Goal: Information Seeking & Learning: Learn about a topic

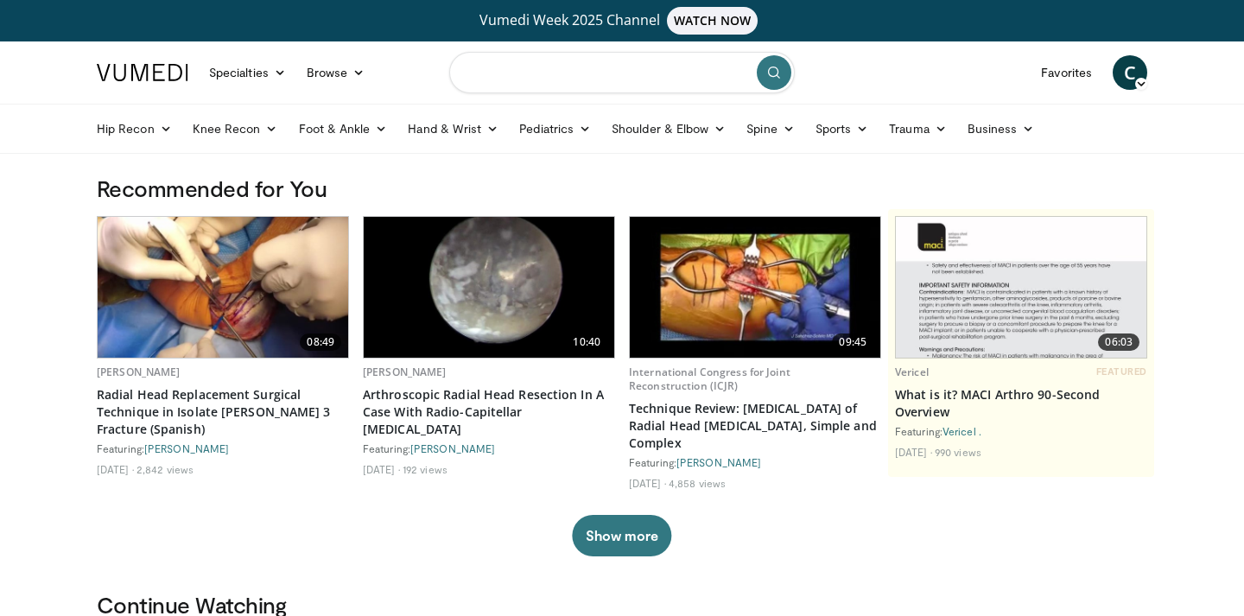
click at [505, 71] on input "Search topics, interventions" at bounding box center [622, 72] width 346 height 41
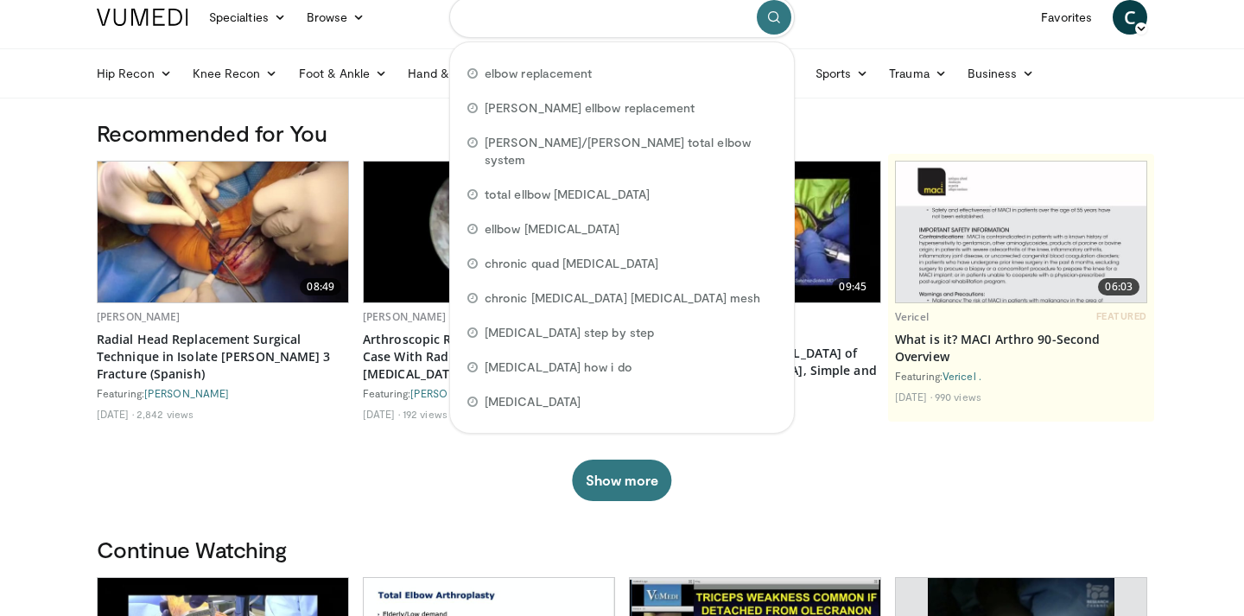
scroll to position [57, 0]
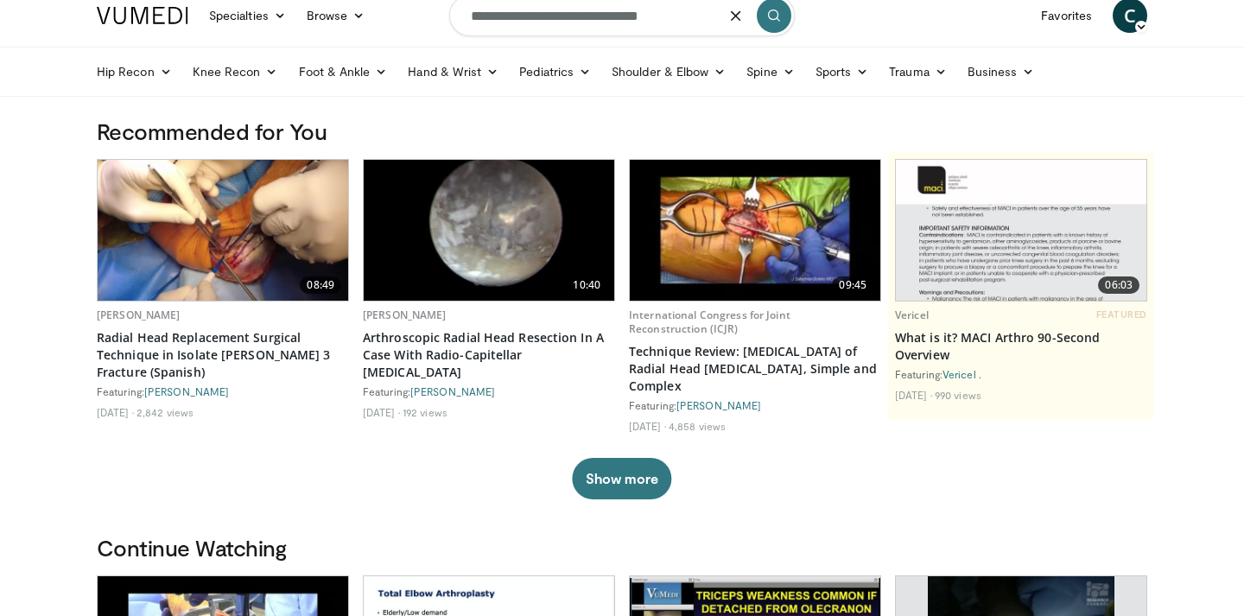
type input "**********"
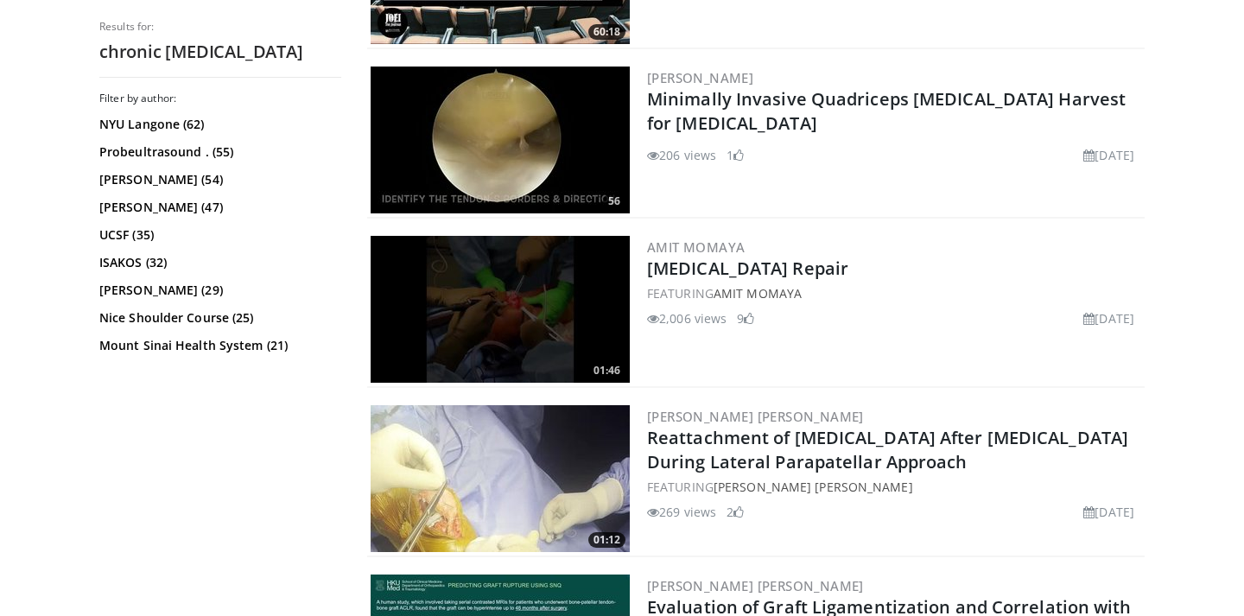
scroll to position [3558, 0]
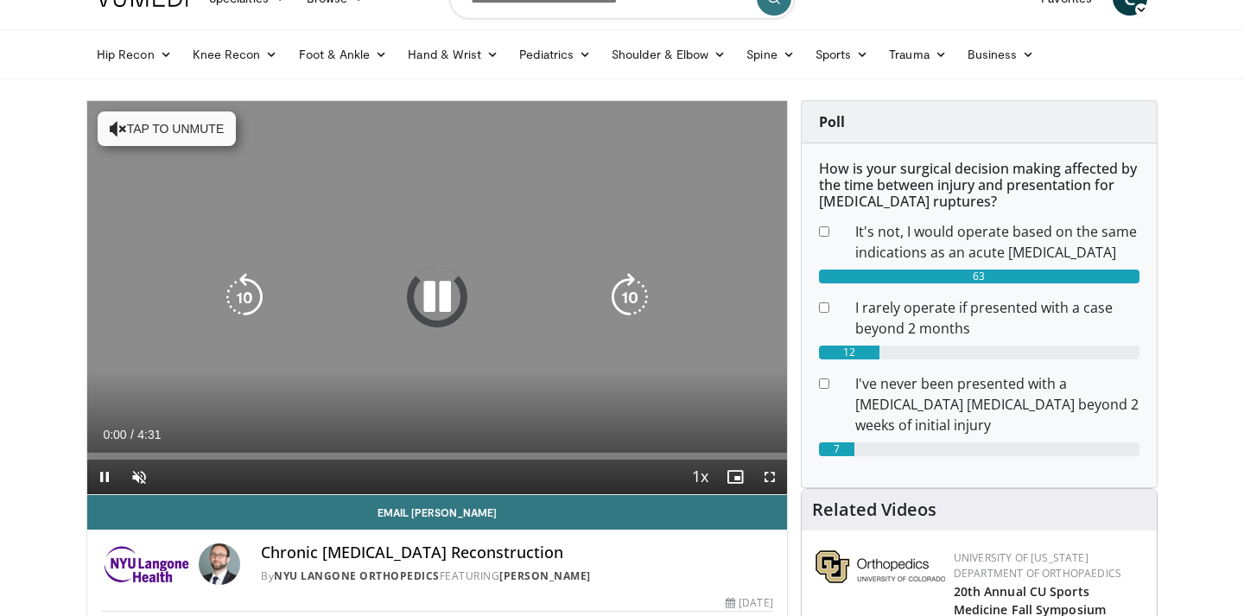
scroll to position [79, 0]
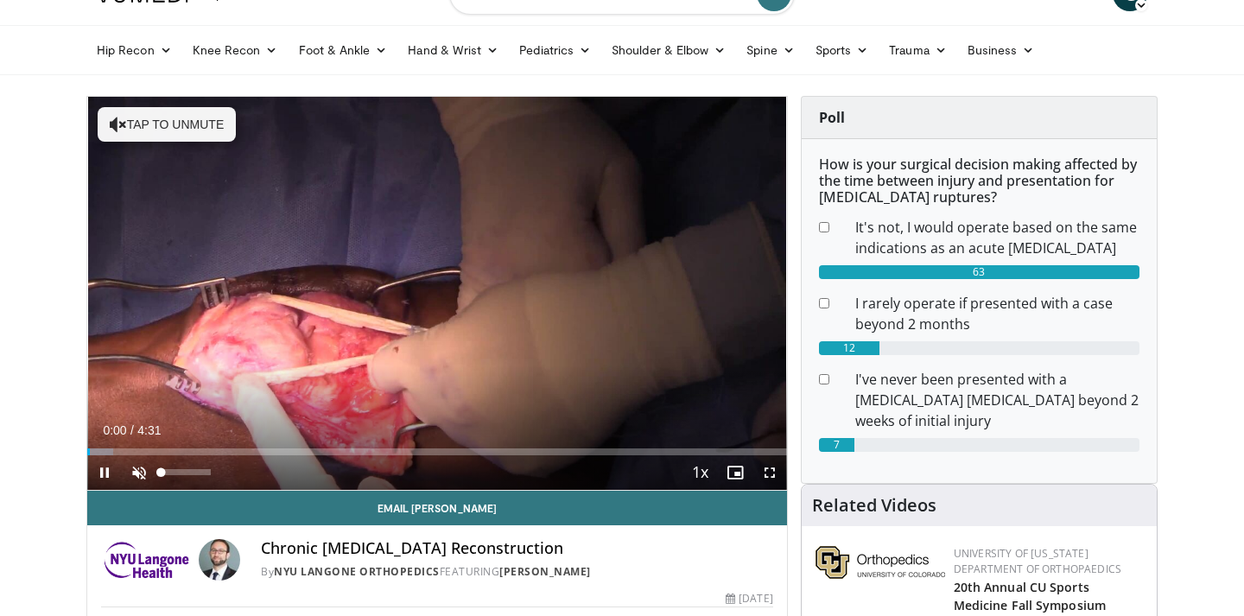
click at [139, 476] on span "Video Player" at bounding box center [139, 472] width 35 height 35
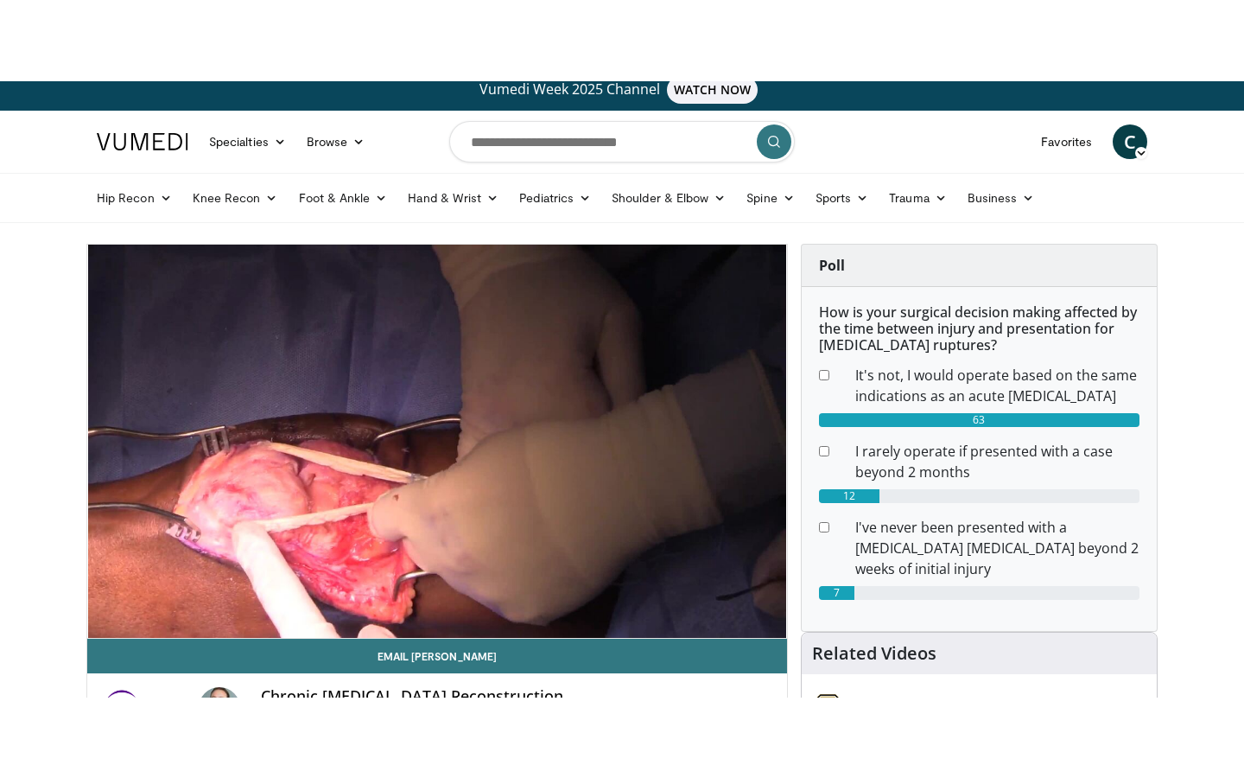
scroll to position [10, 0]
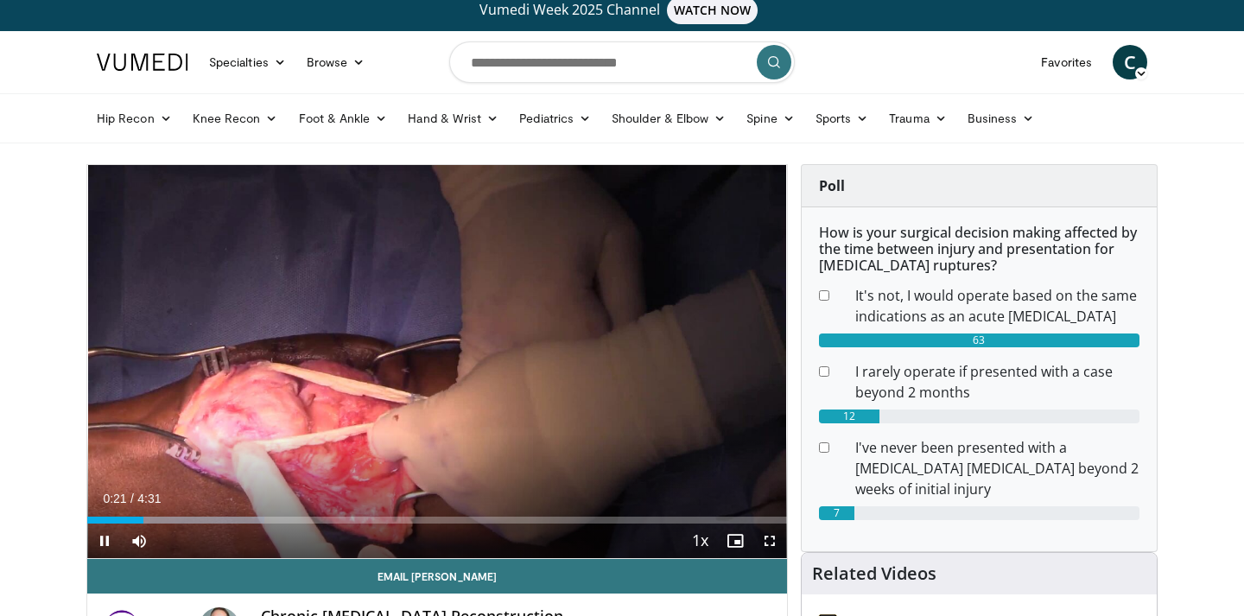
click at [766, 538] on span "Video Player" at bounding box center [769, 541] width 35 height 35
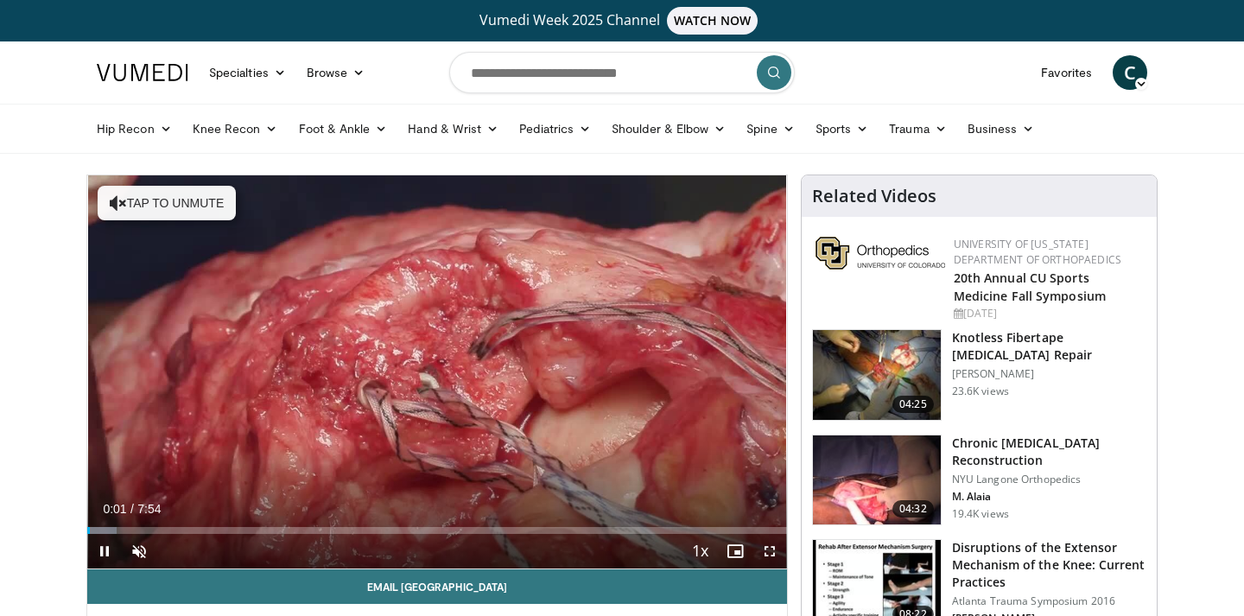
click at [773, 550] on span "Video Player" at bounding box center [769, 551] width 35 height 35
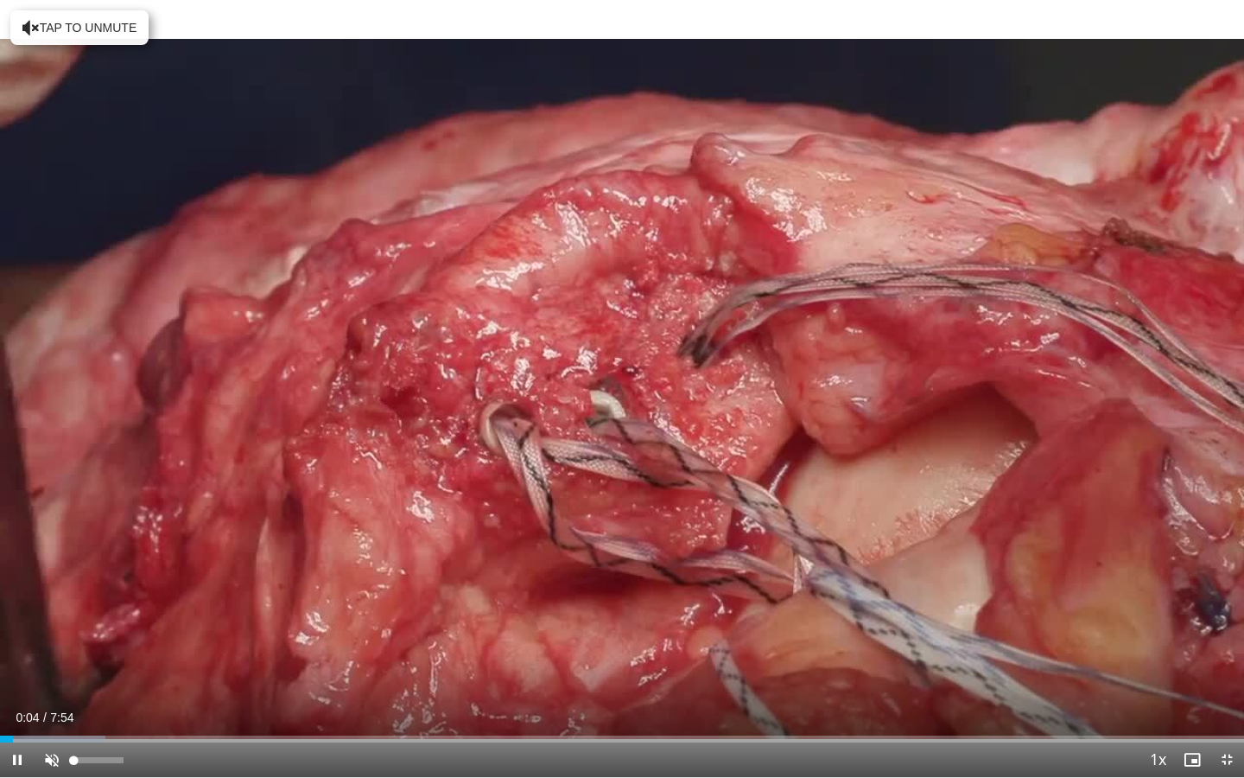
click at [49, 615] on span "Video Player" at bounding box center [52, 759] width 35 height 35
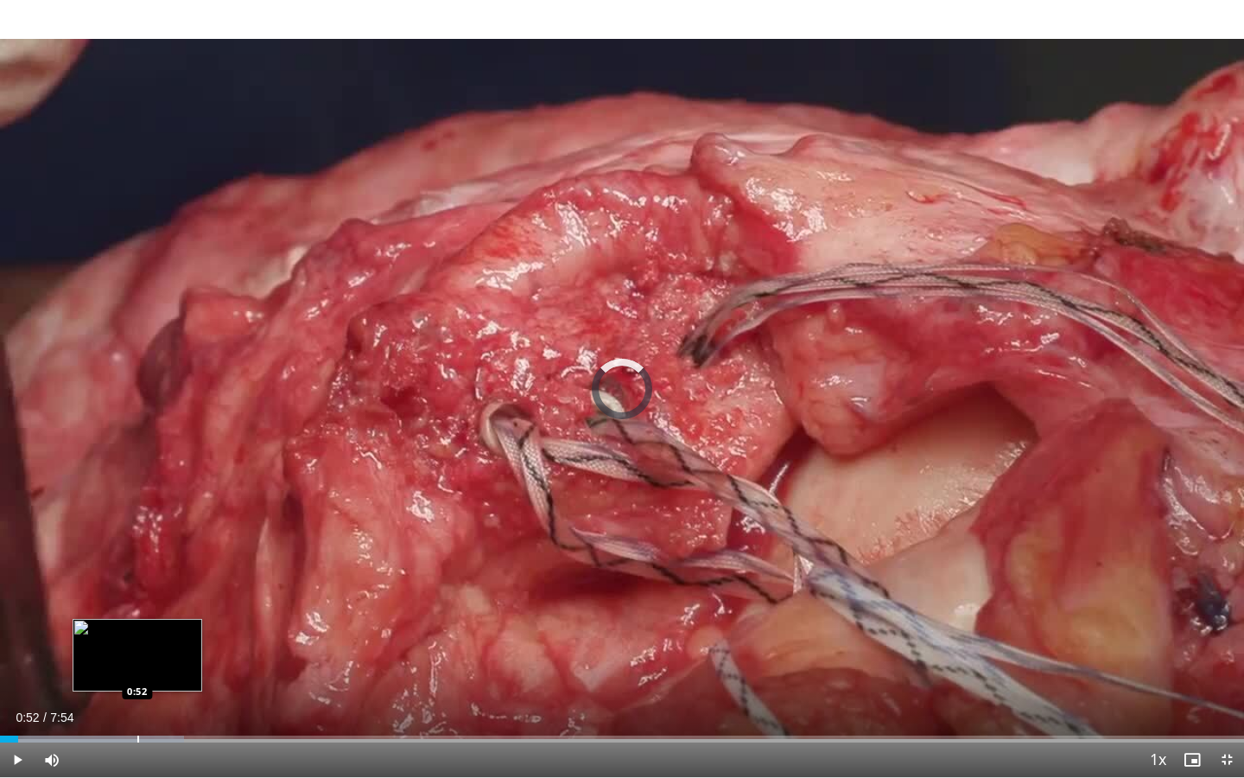
click at [137, 615] on div "Progress Bar" at bounding box center [138, 738] width 2 height 7
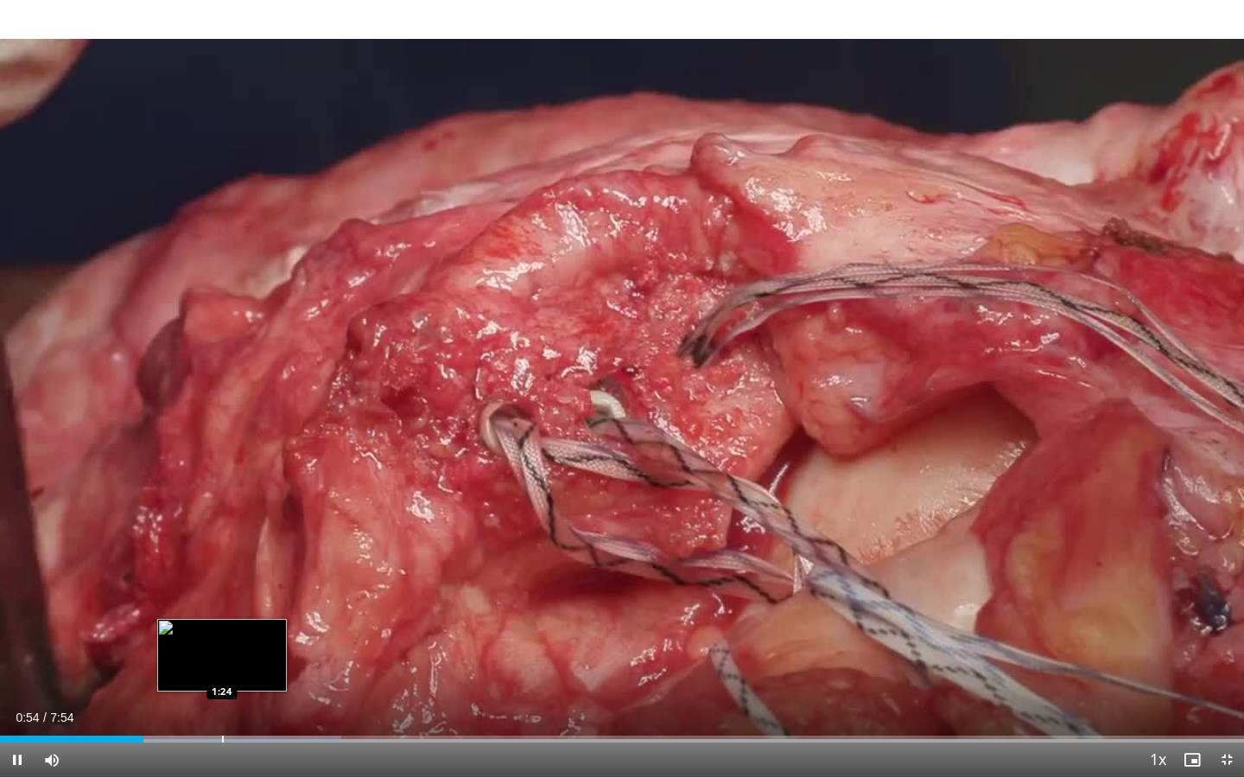
click at [223, 615] on div "Progress Bar" at bounding box center [223, 738] width 2 height 7
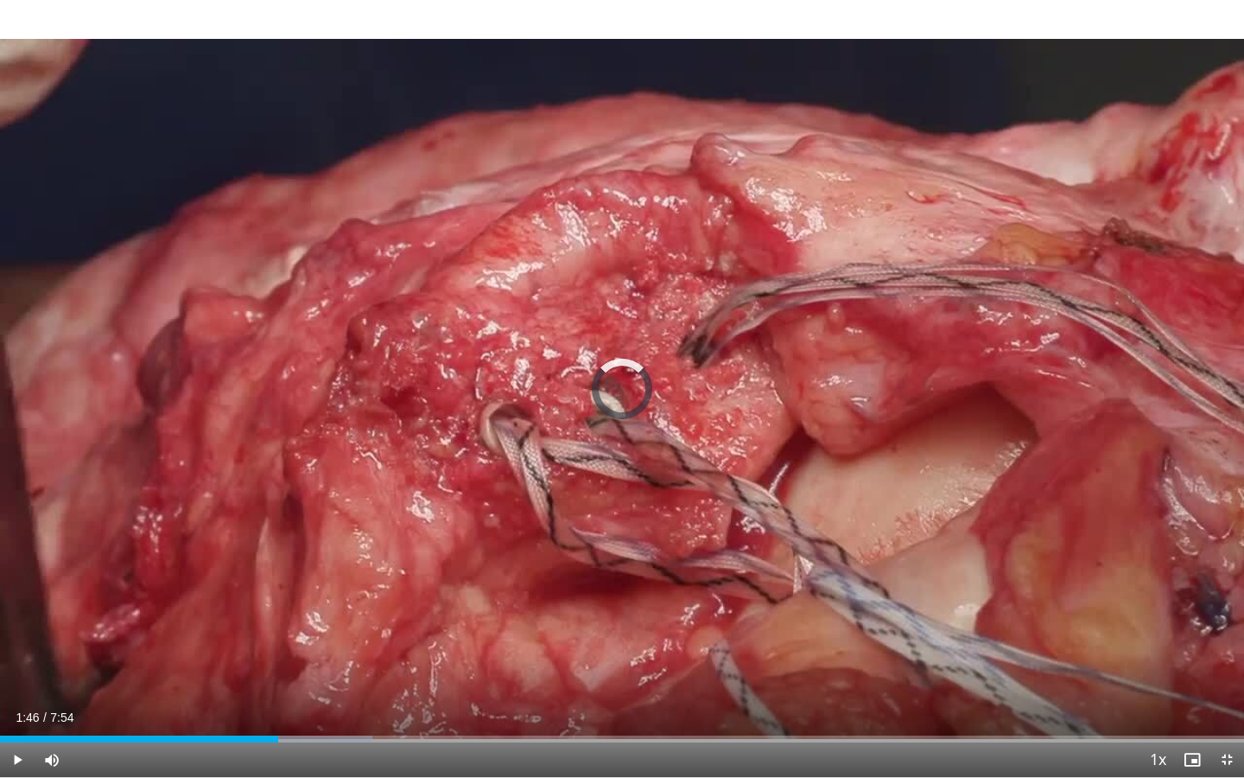
click at [278, 615] on div "Progress Bar" at bounding box center [279, 738] width 2 height 7
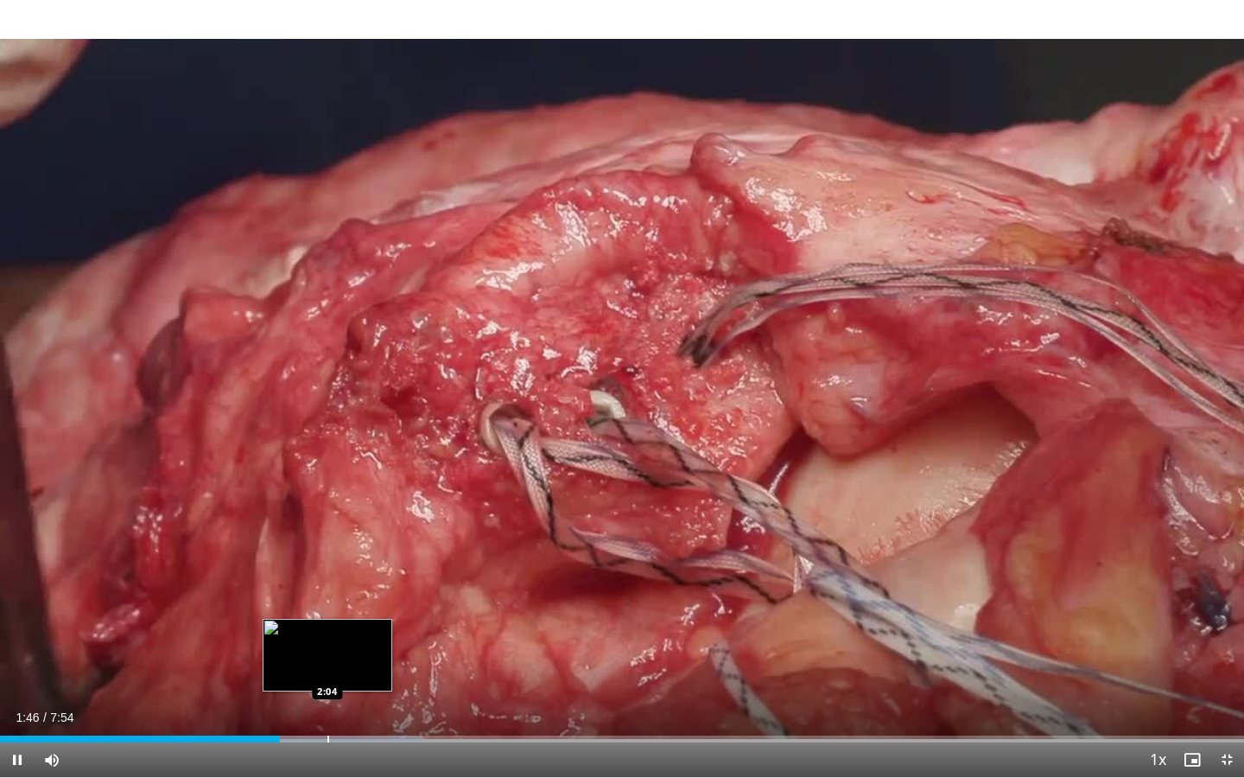
click at [328, 615] on div "Progress Bar" at bounding box center [328, 738] width 2 height 7
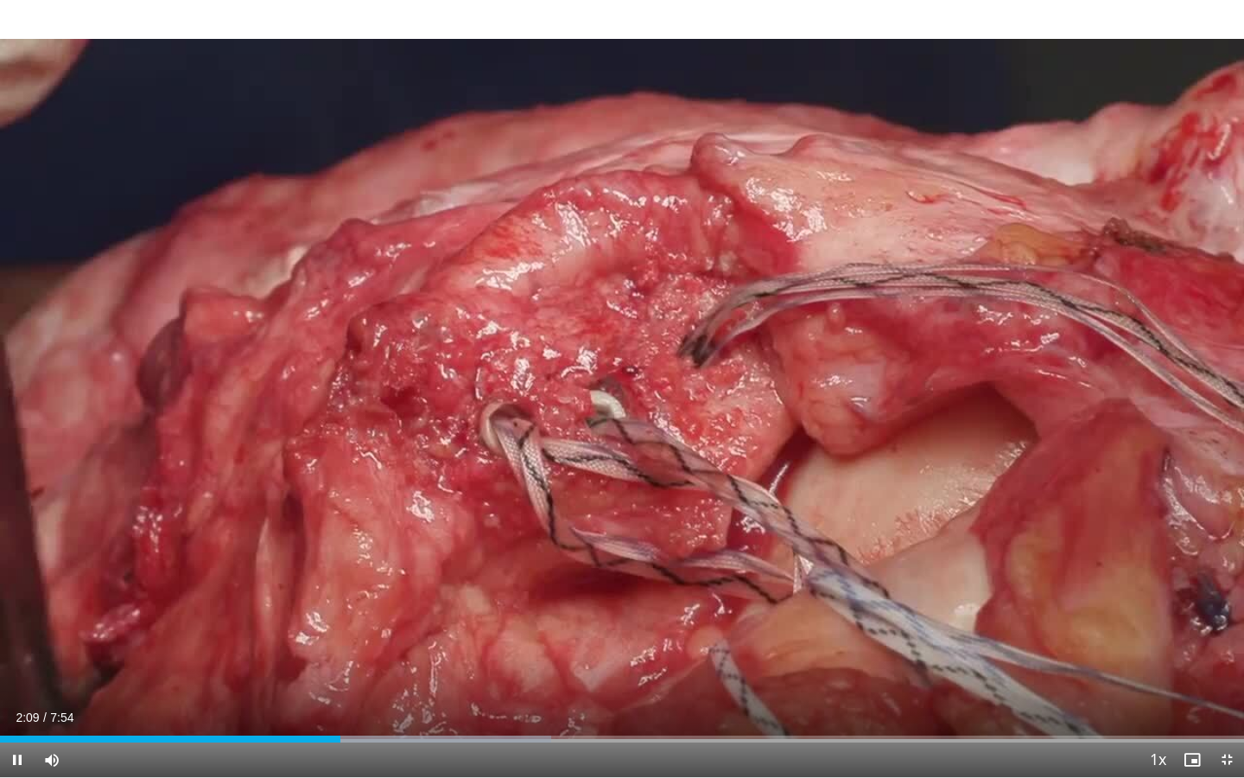
click at [412, 615] on div "Current Time 2:09 / Duration 7:54 Pause Skip Backward Skip Forward Mute 67% Loa…" at bounding box center [622, 759] width 1244 height 35
click at [417, 615] on div "Progress Bar" at bounding box center [418, 738] width 2 height 7
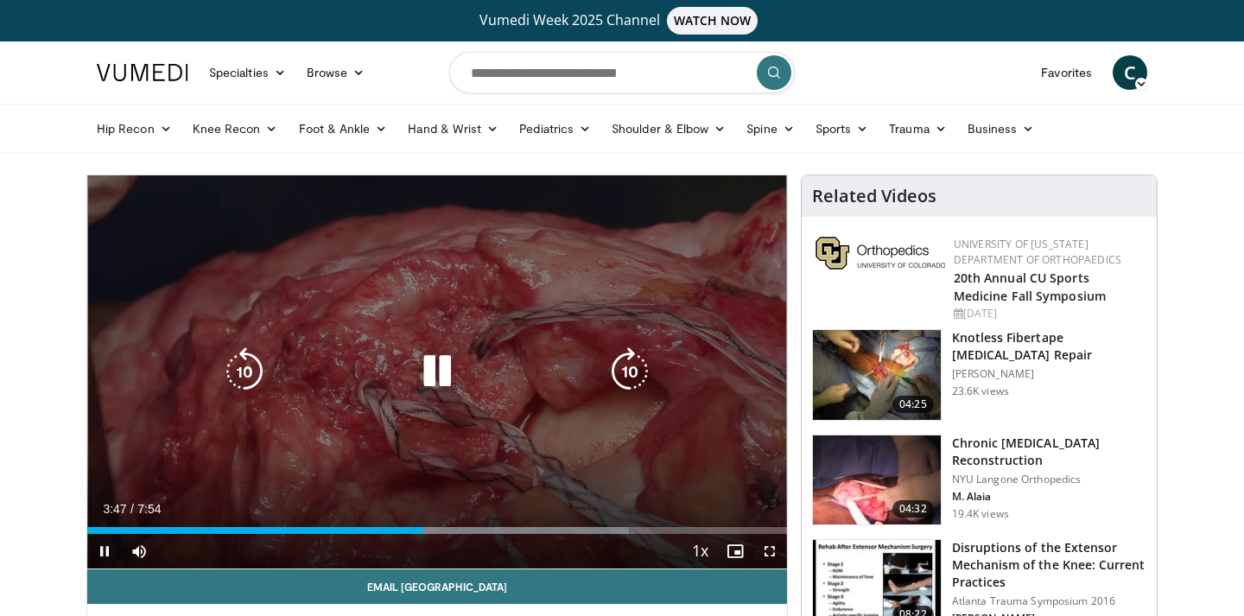
click at [443, 369] on icon "Video Player" at bounding box center [437, 371] width 48 height 48
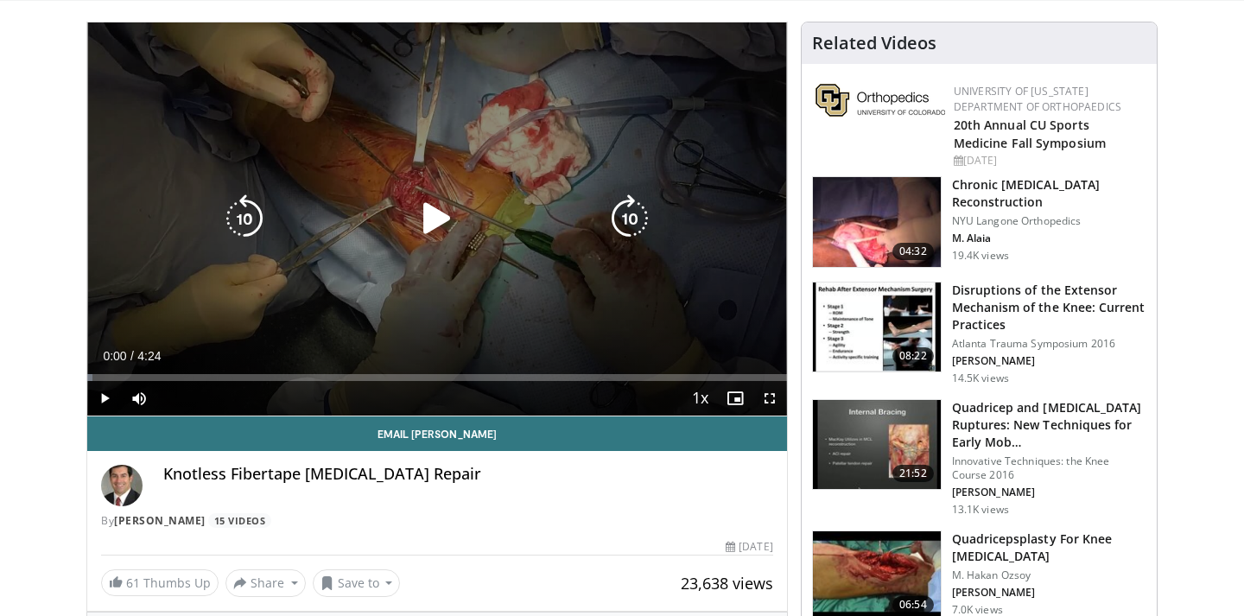
scroll to position [201, 0]
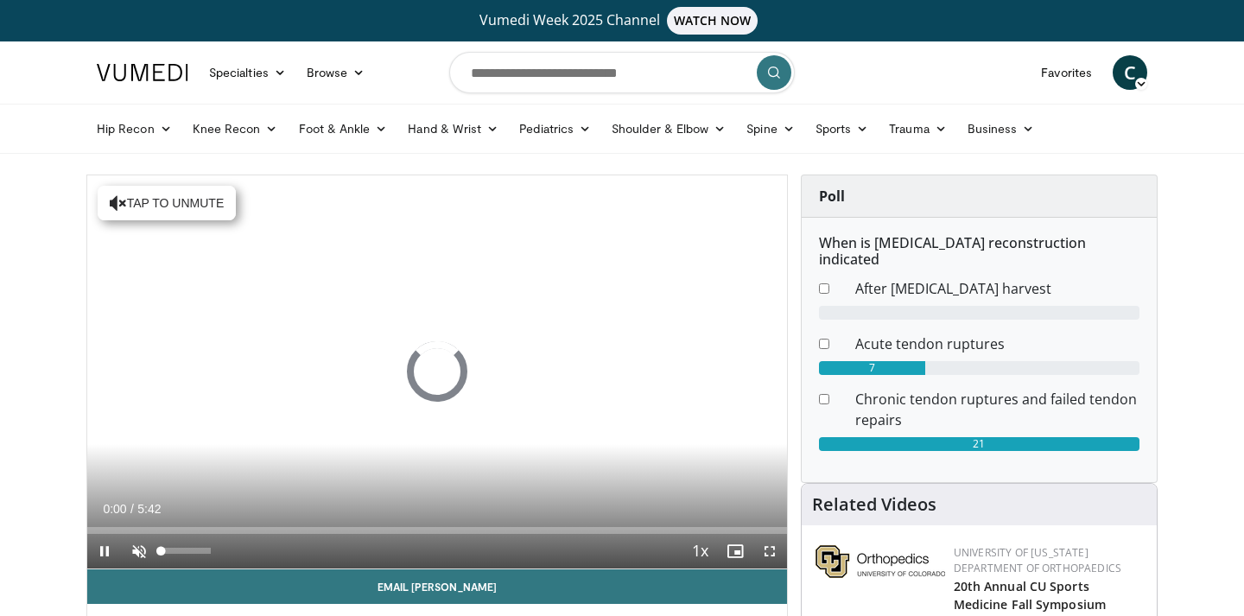
click at [143, 551] on span "Video Player" at bounding box center [139, 551] width 35 height 35
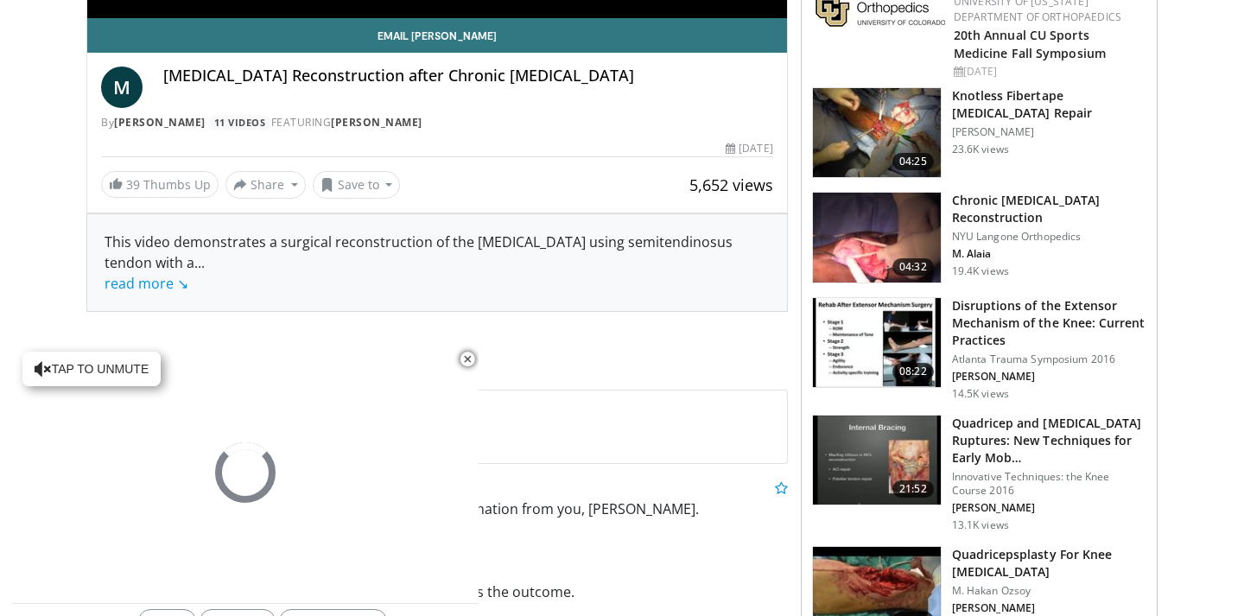
scroll to position [555, 0]
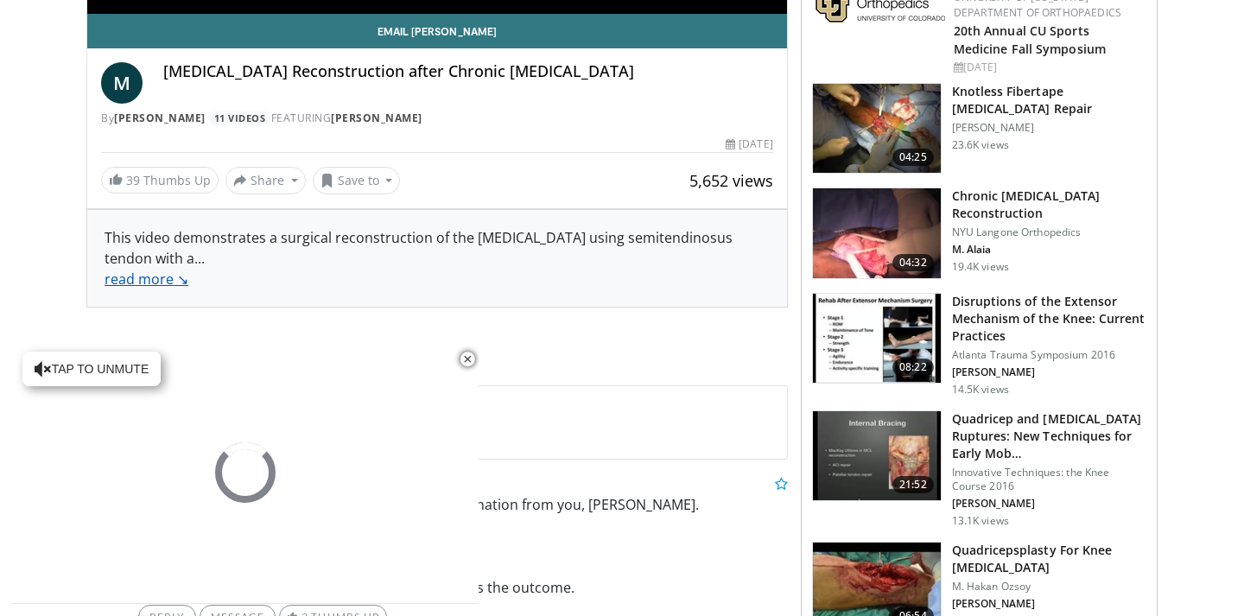
click at [140, 277] on link "read more ↘" at bounding box center [147, 279] width 84 height 19
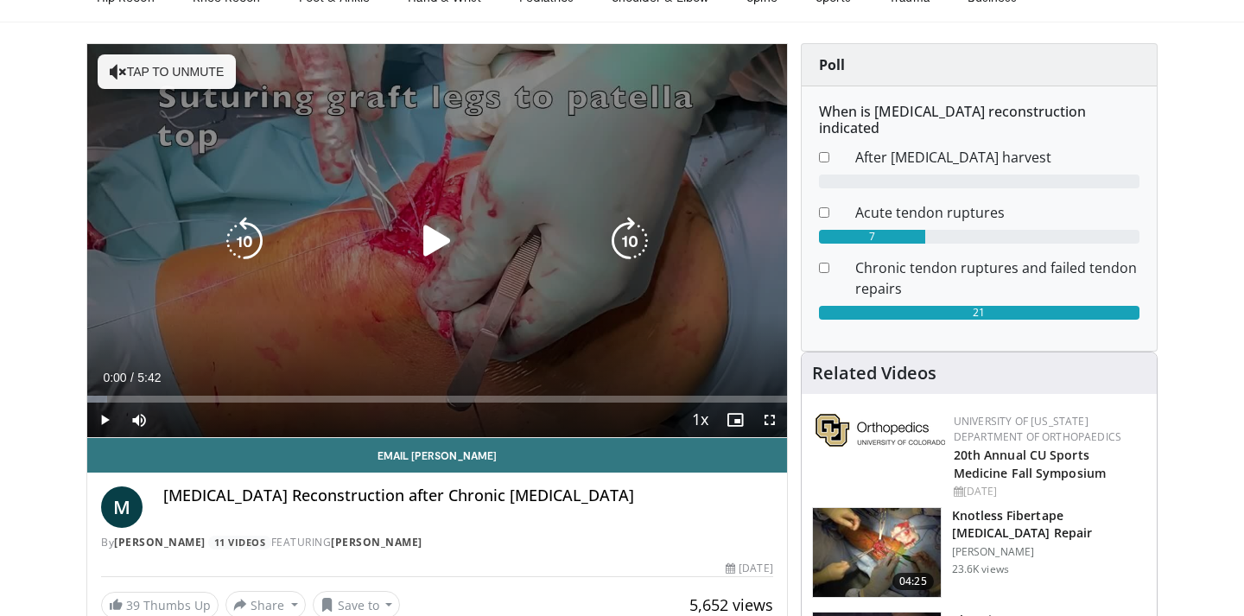
scroll to position [127, 0]
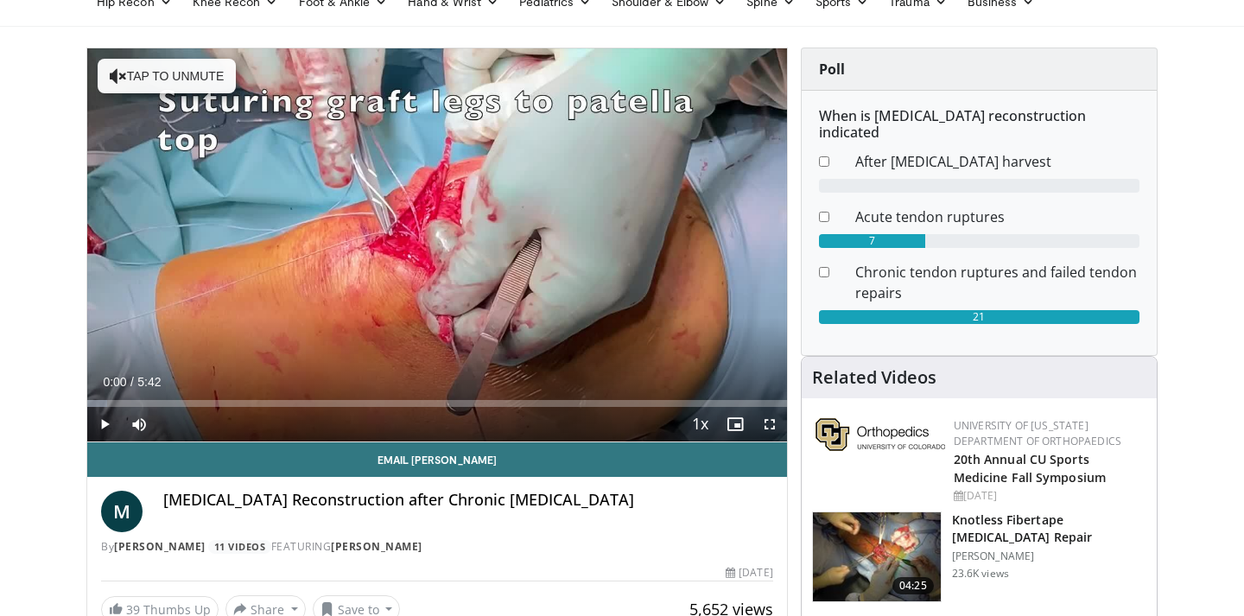
click at [765, 423] on span "Video Player" at bounding box center [769, 424] width 35 height 35
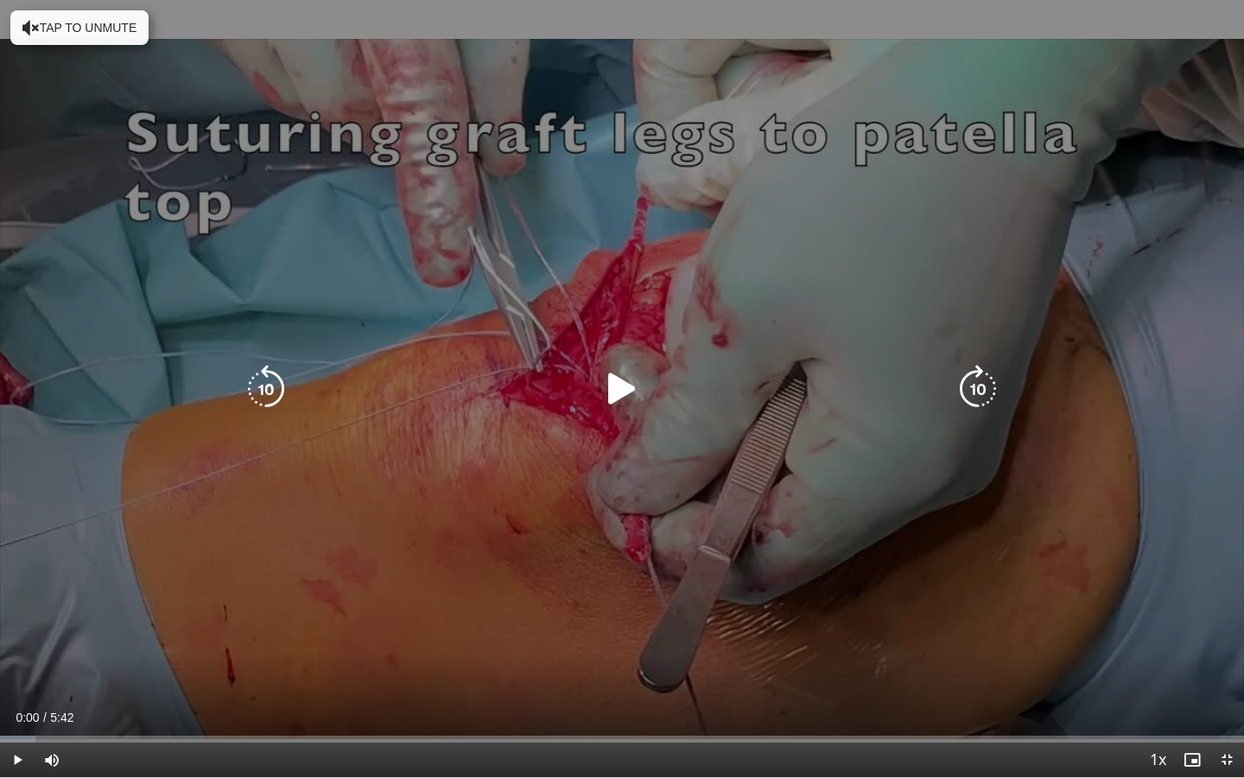
click at [508, 416] on div "10 seconds Tap to unmute" at bounding box center [622, 388] width 1244 height 777
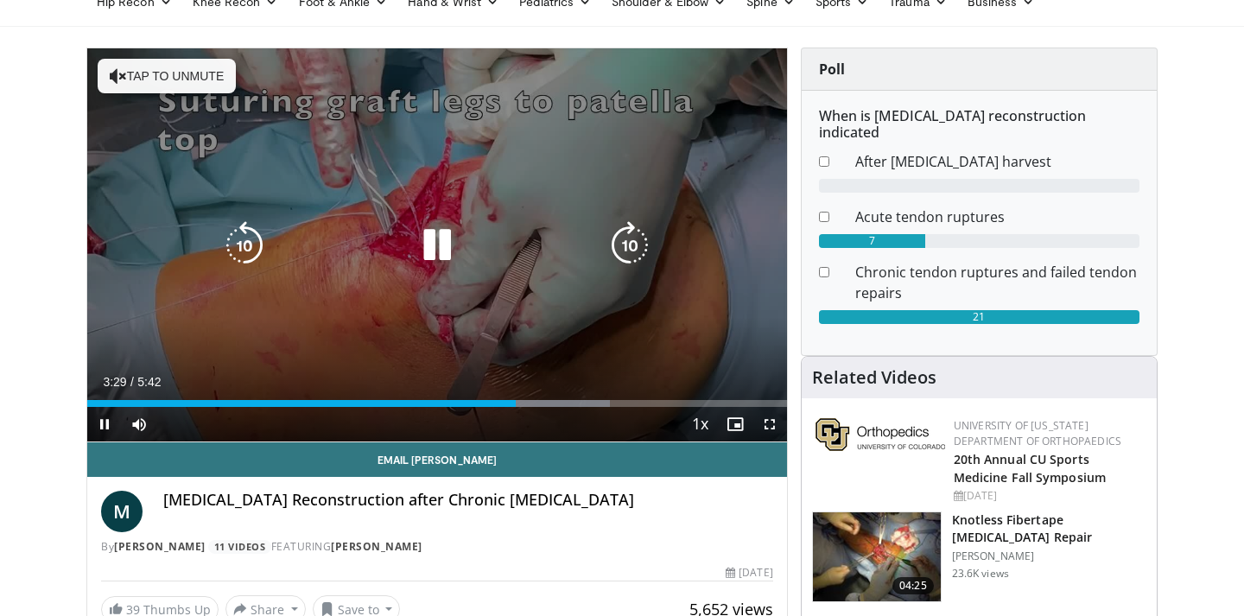
click at [433, 260] on icon "Video Player" at bounding box center [437, 245] width 48 height 48
